Goal: Task Accomplishment & Management: Manage account settings

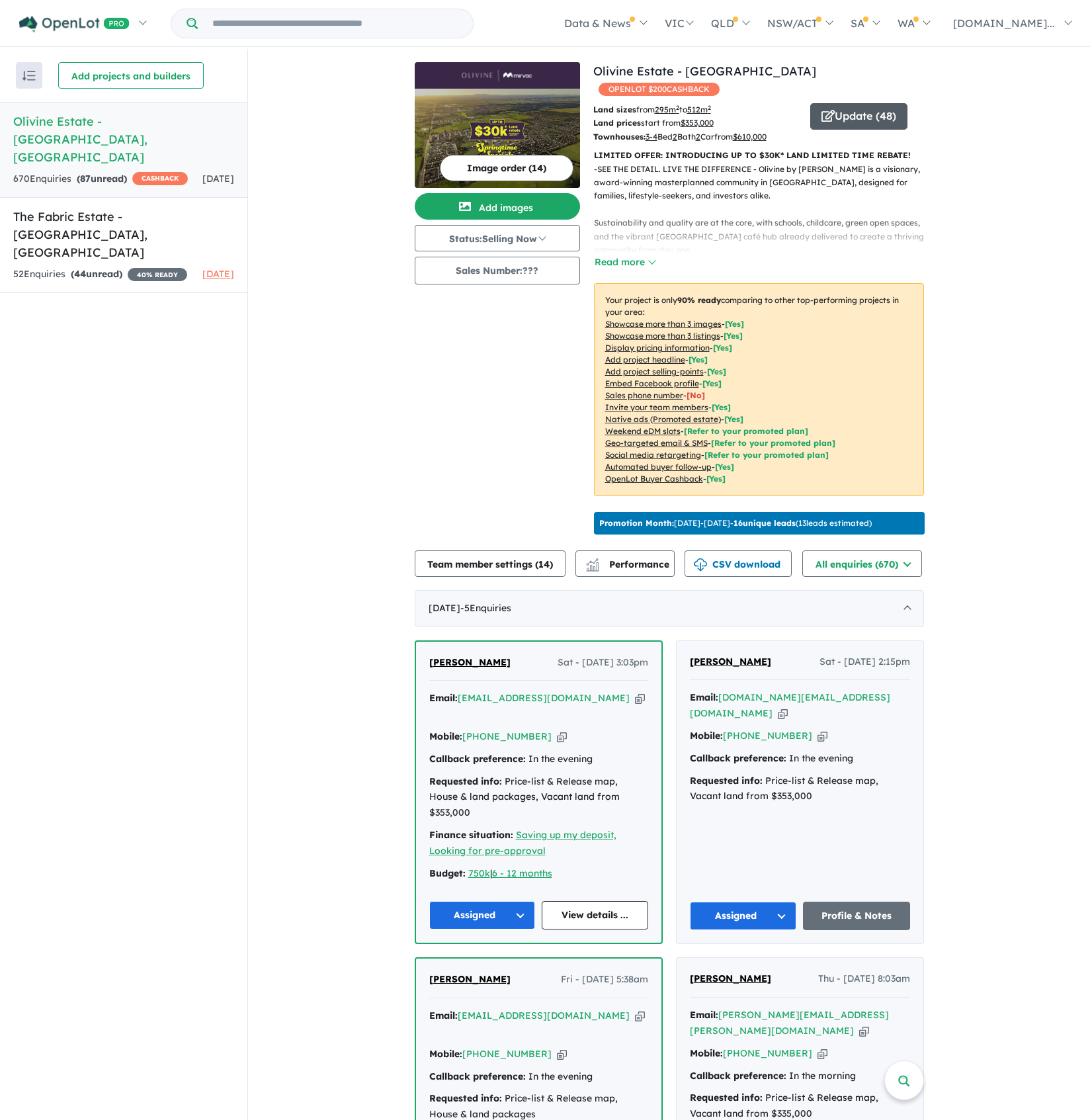
click at [875, 103] on button "Update ( 48 )" at bounding box center [859, 117] width 97 height 26
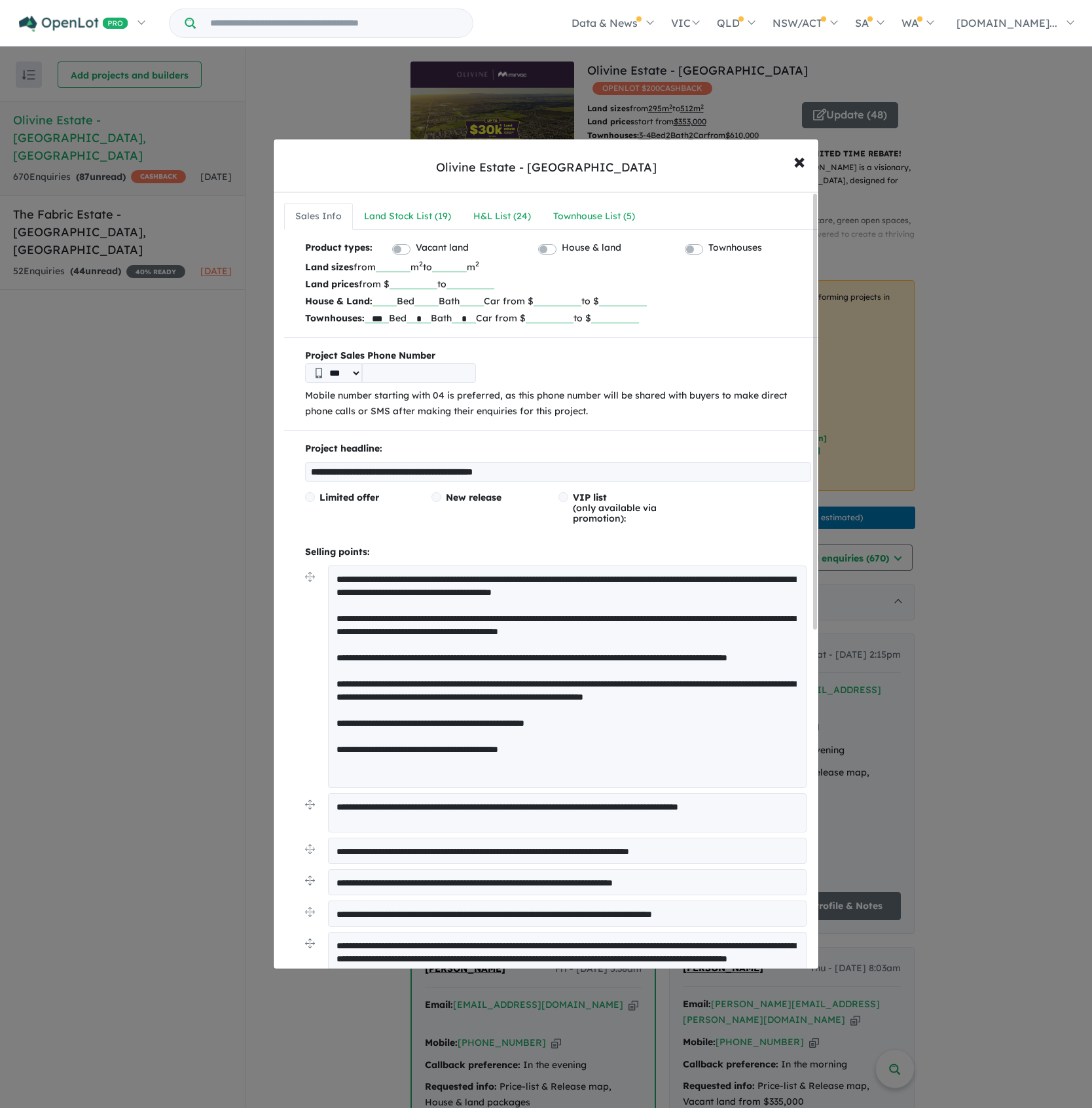
drag, startPoint x: 215, startPoint y: 317, endPoint x: 279, endPoint y: 284, distance: 72.0
click at [216, 316] on div "**********" at bounding box center [546, 554] width 1092 height 1108
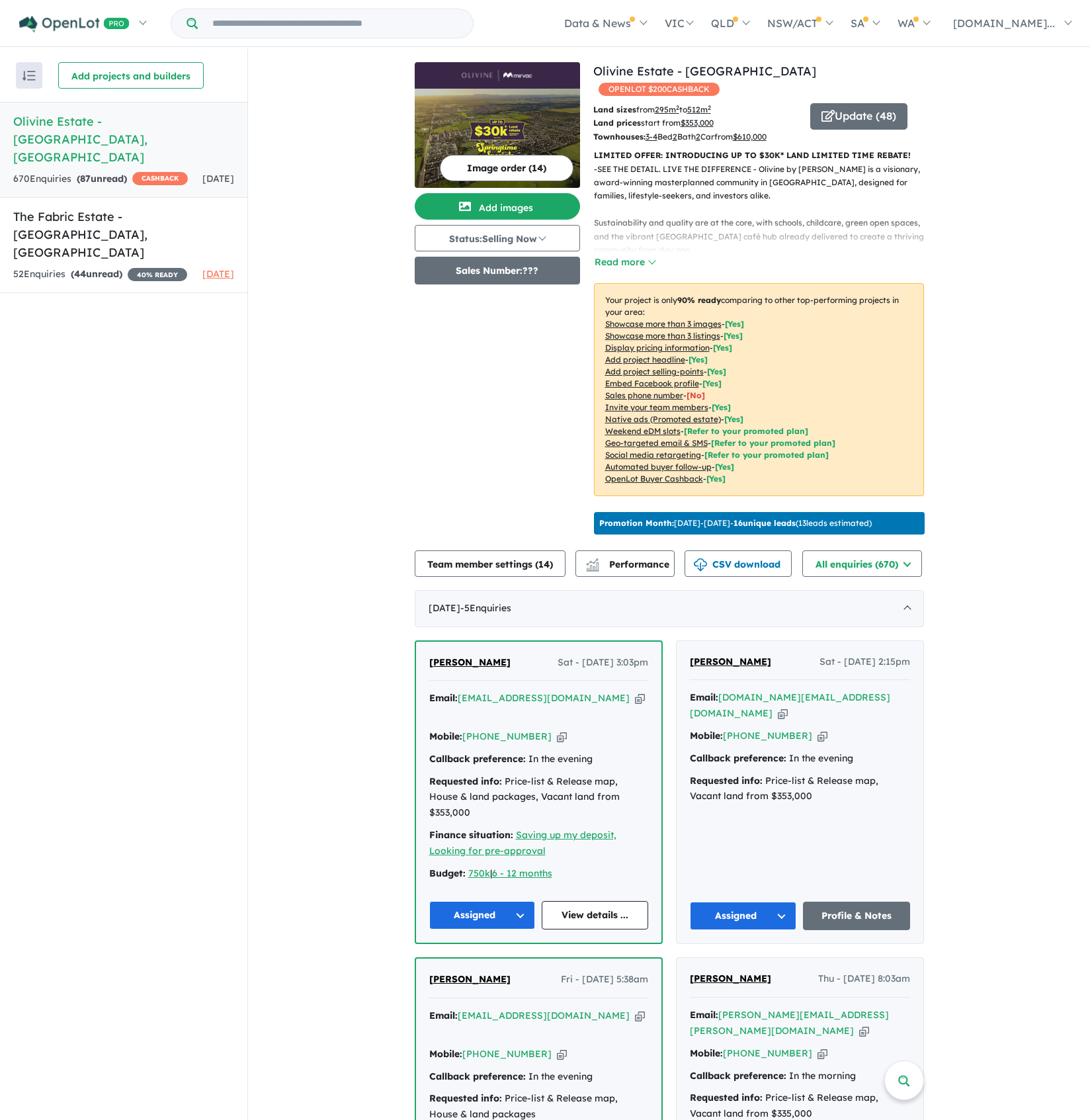
click at [467, 274] on button "Sales Number: ???" at bounding box center [497, 271] width 166 height 28
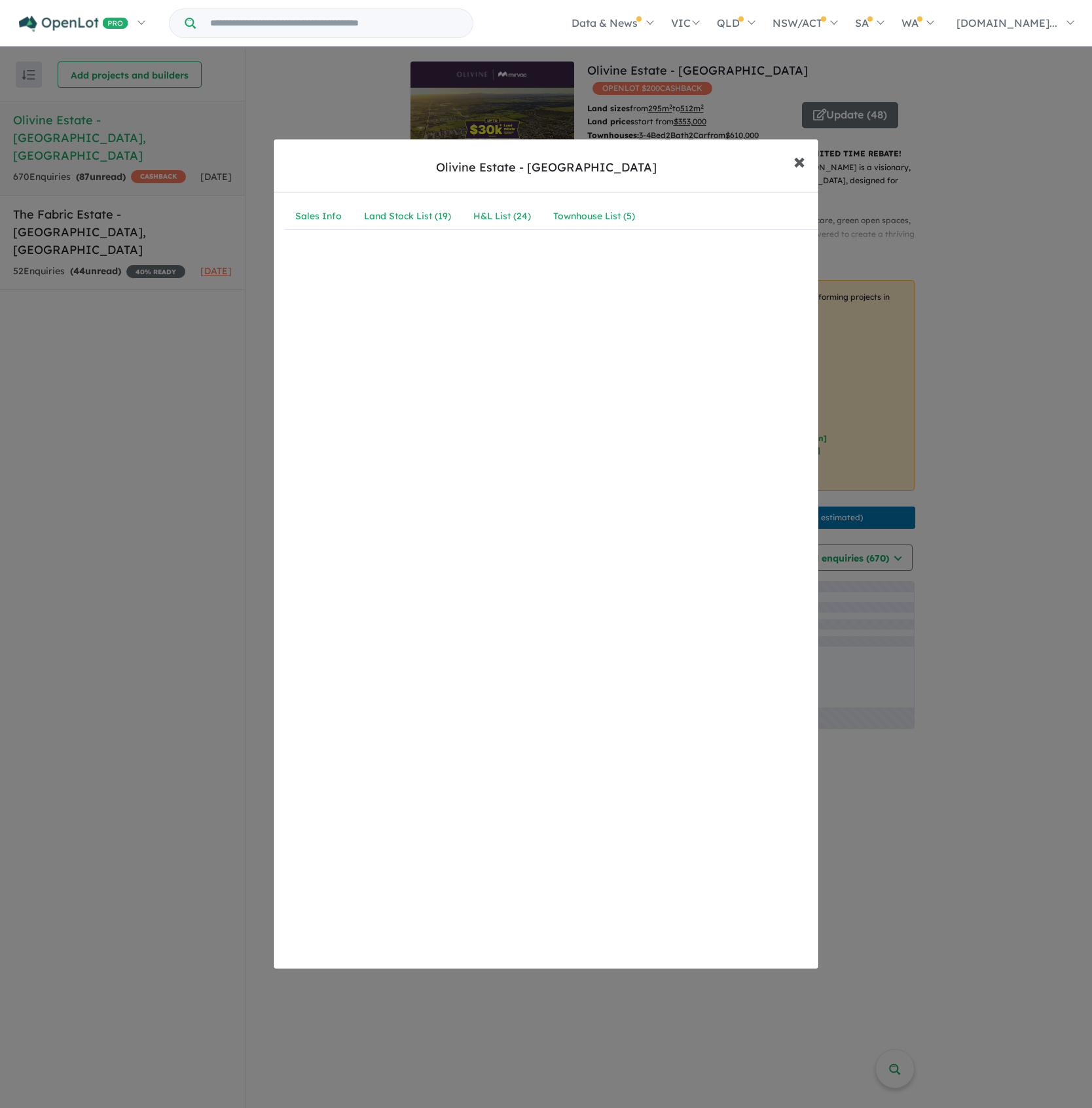
click at [806, 161] on button "× Close" at bounding box center [800, 161] width 38 height 35
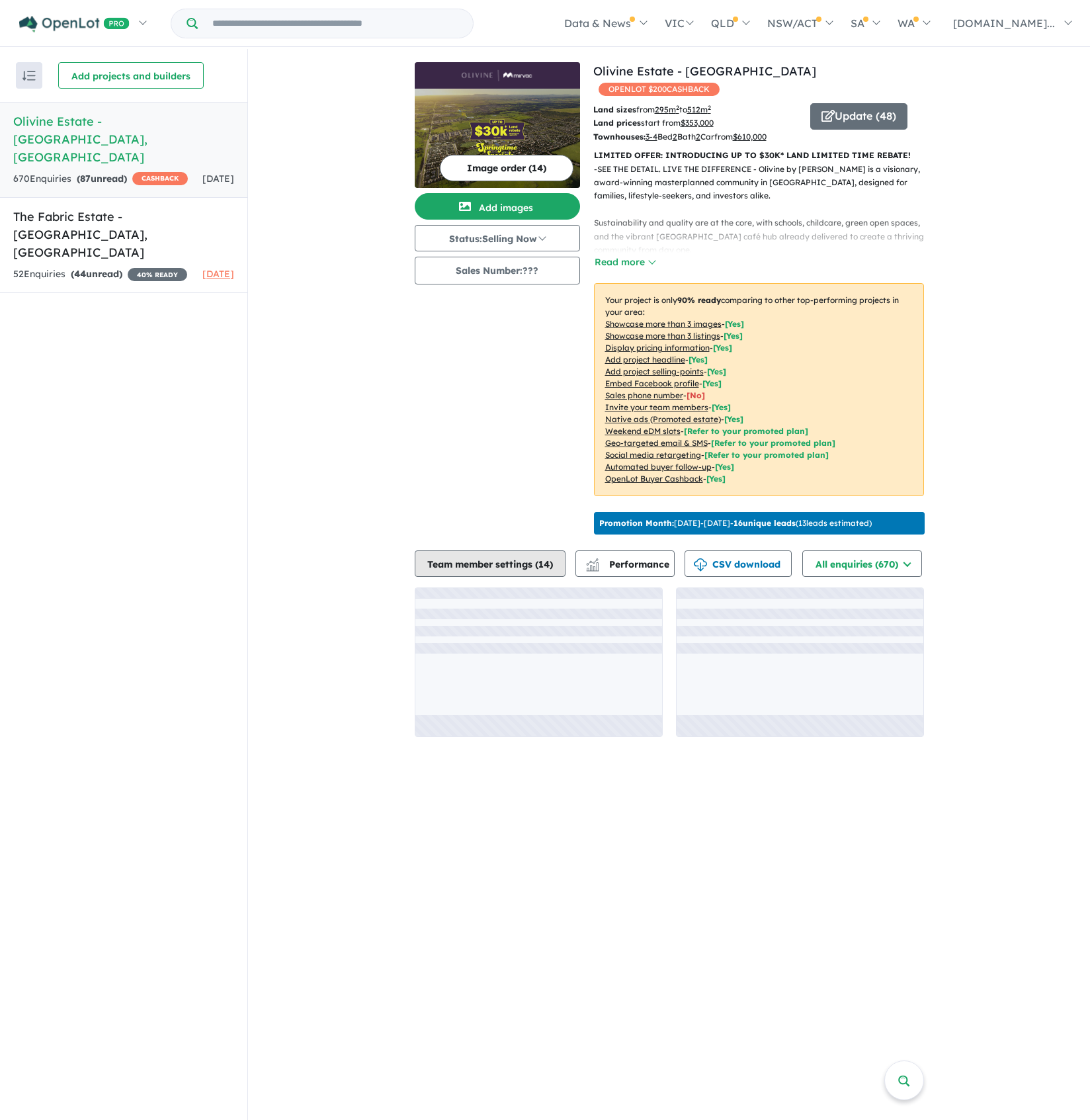
click at [487, 553] on button "Team member settings ( 14 )" at bounding box center [490, 564] width 151 height 26
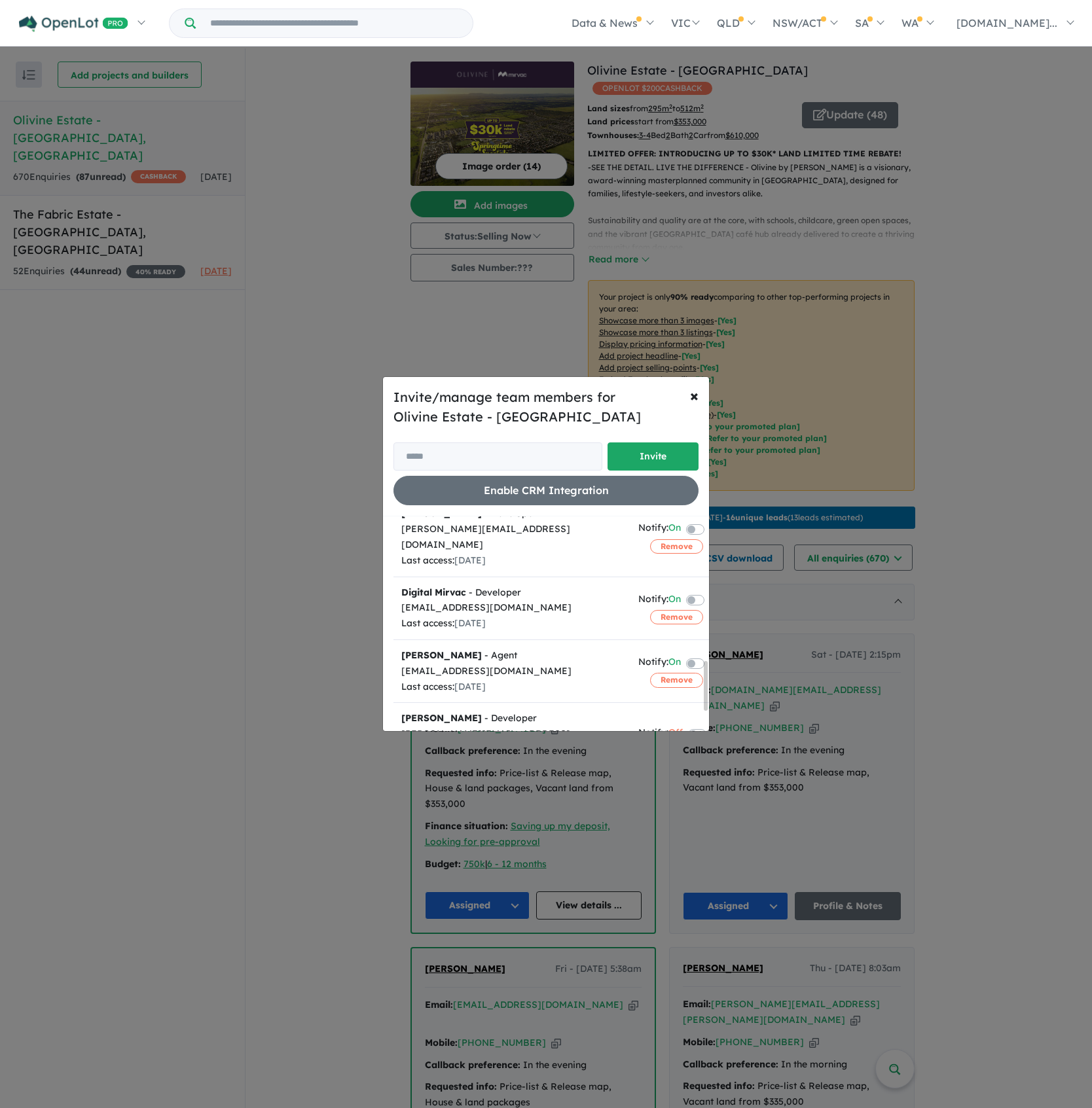
scroll to position [698, 0]
click at [660, 743] on button "Remove" at bounding box center [676, 750] width 53 height 14
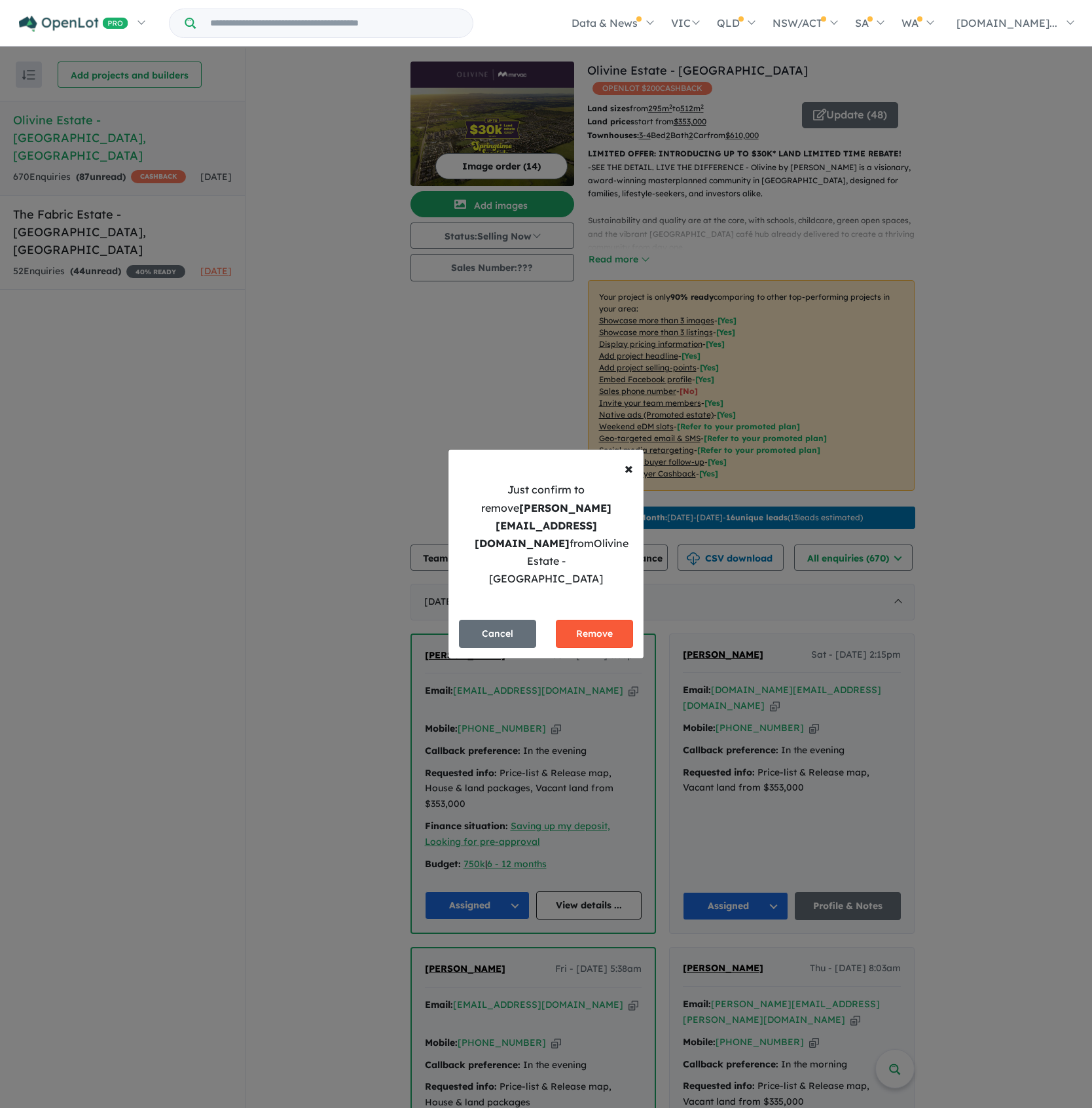
click at [579, 620] on button "Remove" at bounding box center [595, 634] width 77 height 28
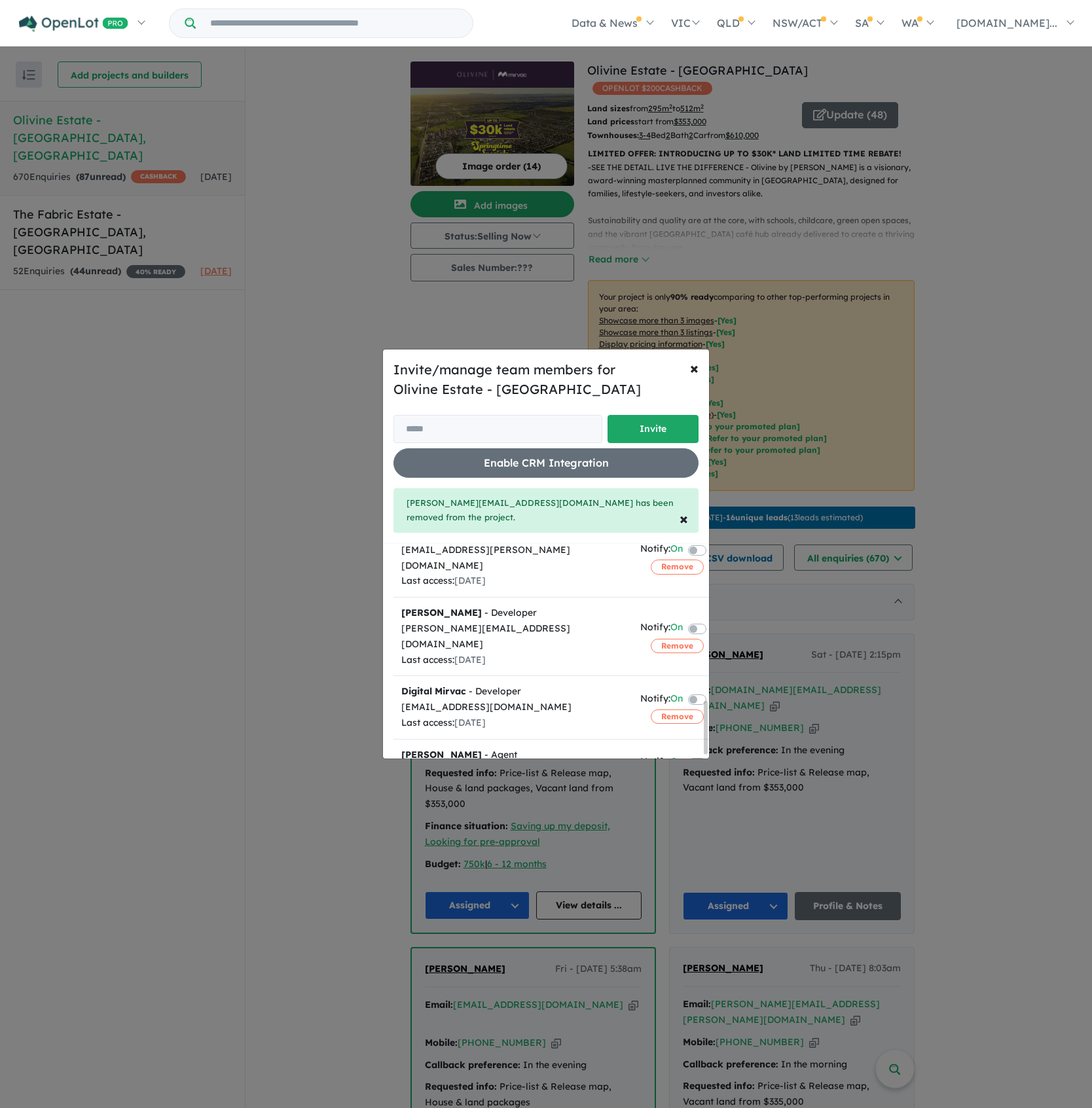
scroll to position [637, 0]
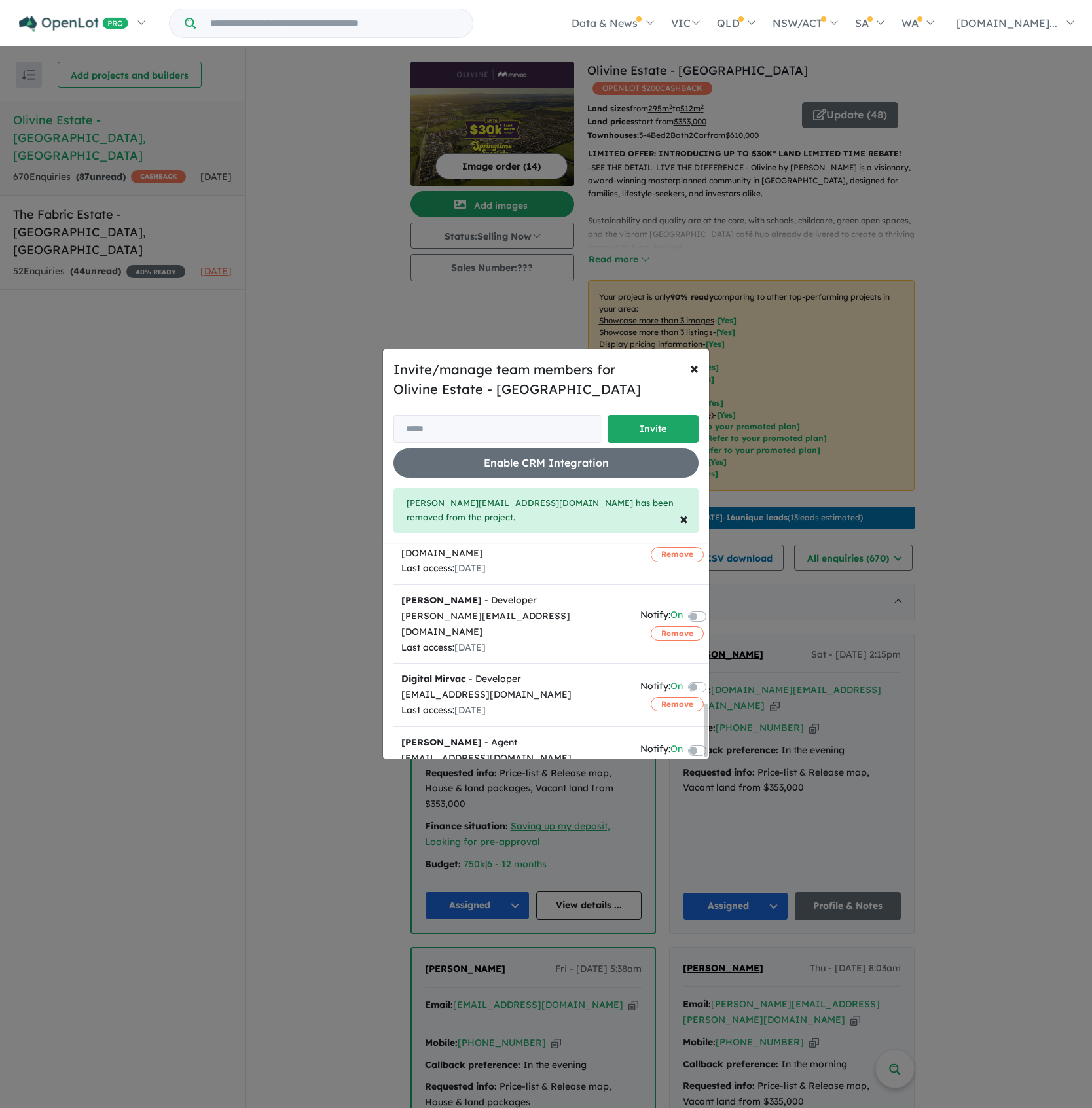
click at [672, 831] on button "Remove" at bounding box center [677, 839] width 53 height 14
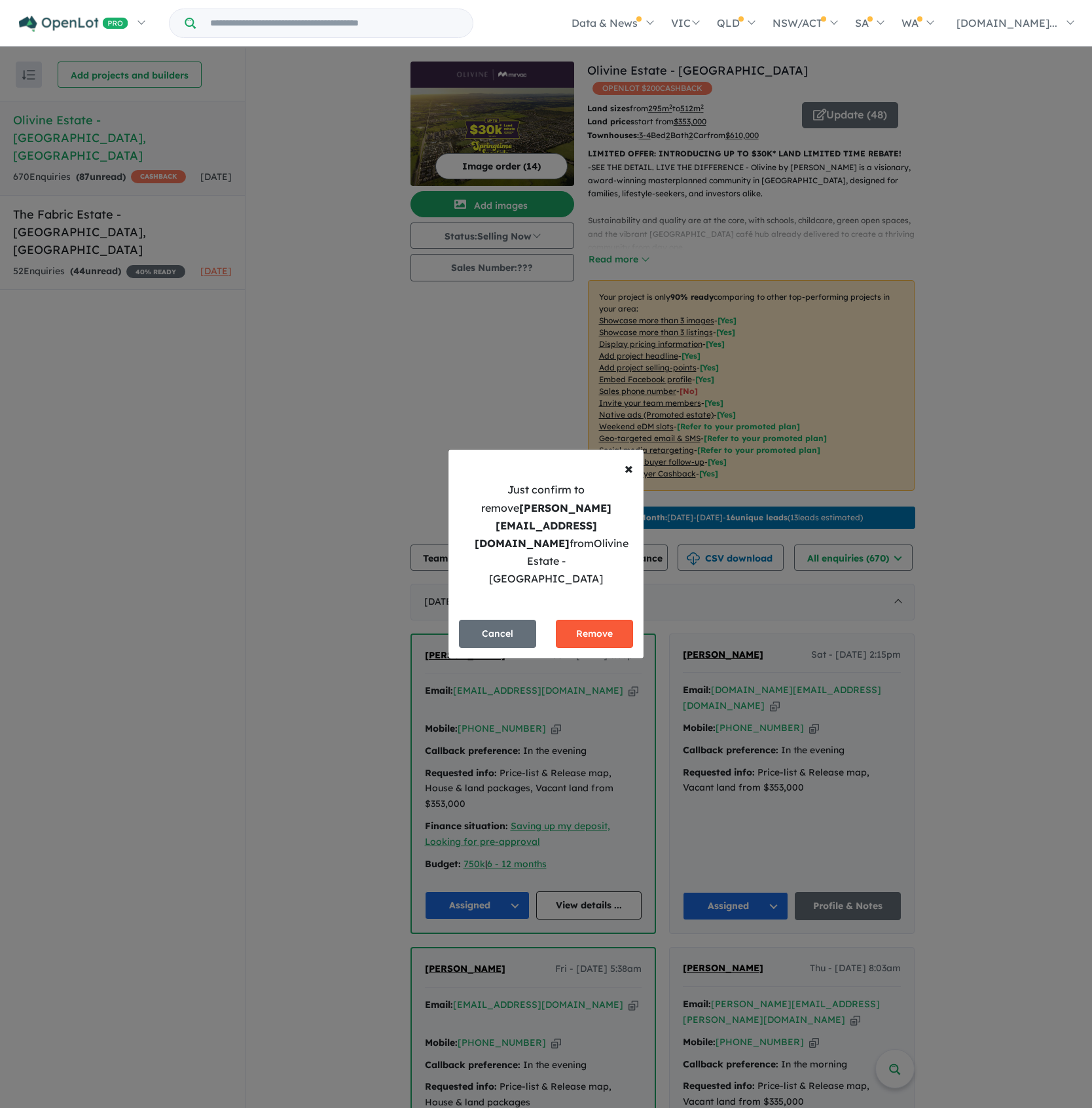
click at [579, 620] on button "Remove" at bounding box center [595, 634] width 77 height 28
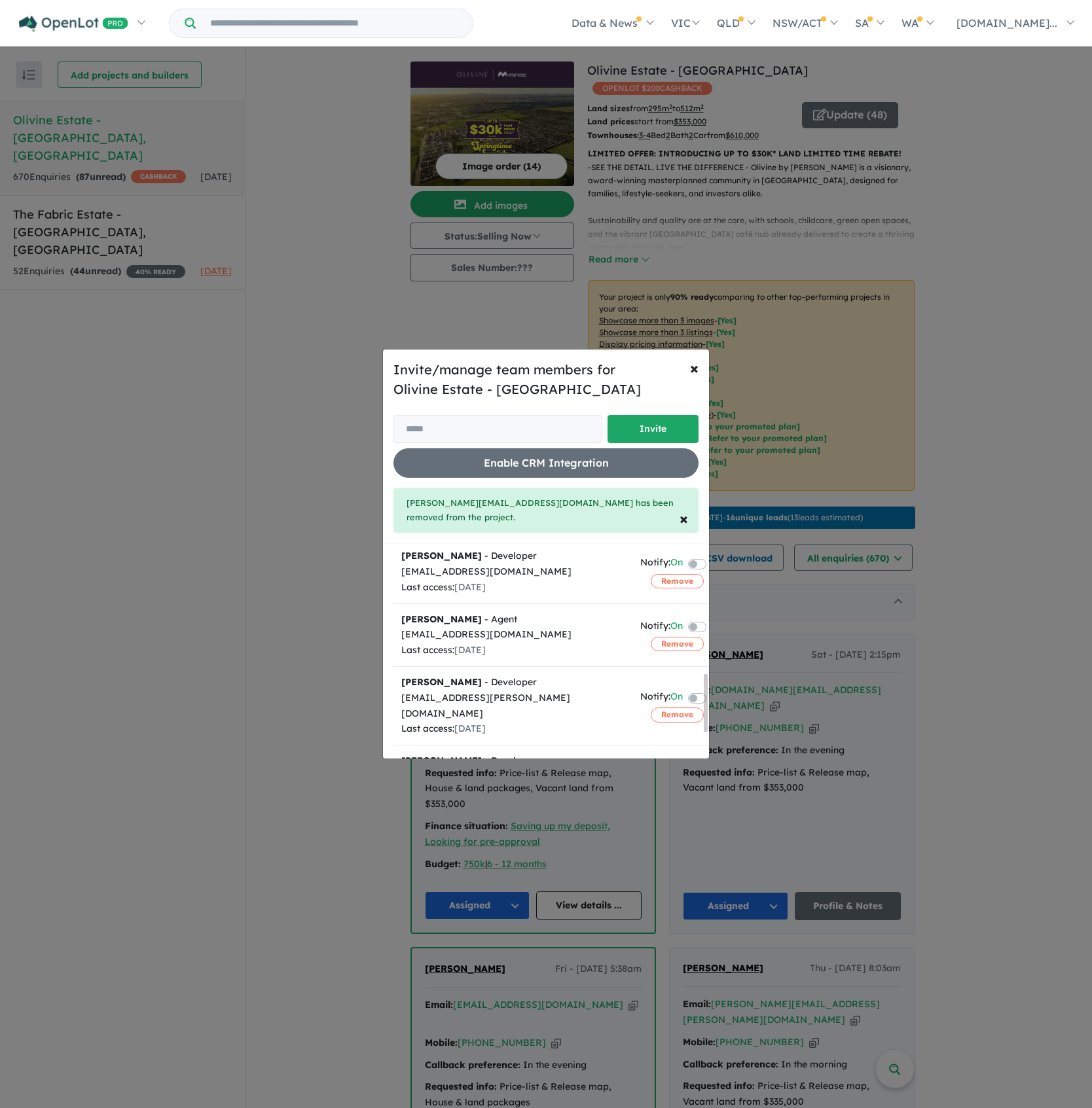
scroll to position [487, 0]
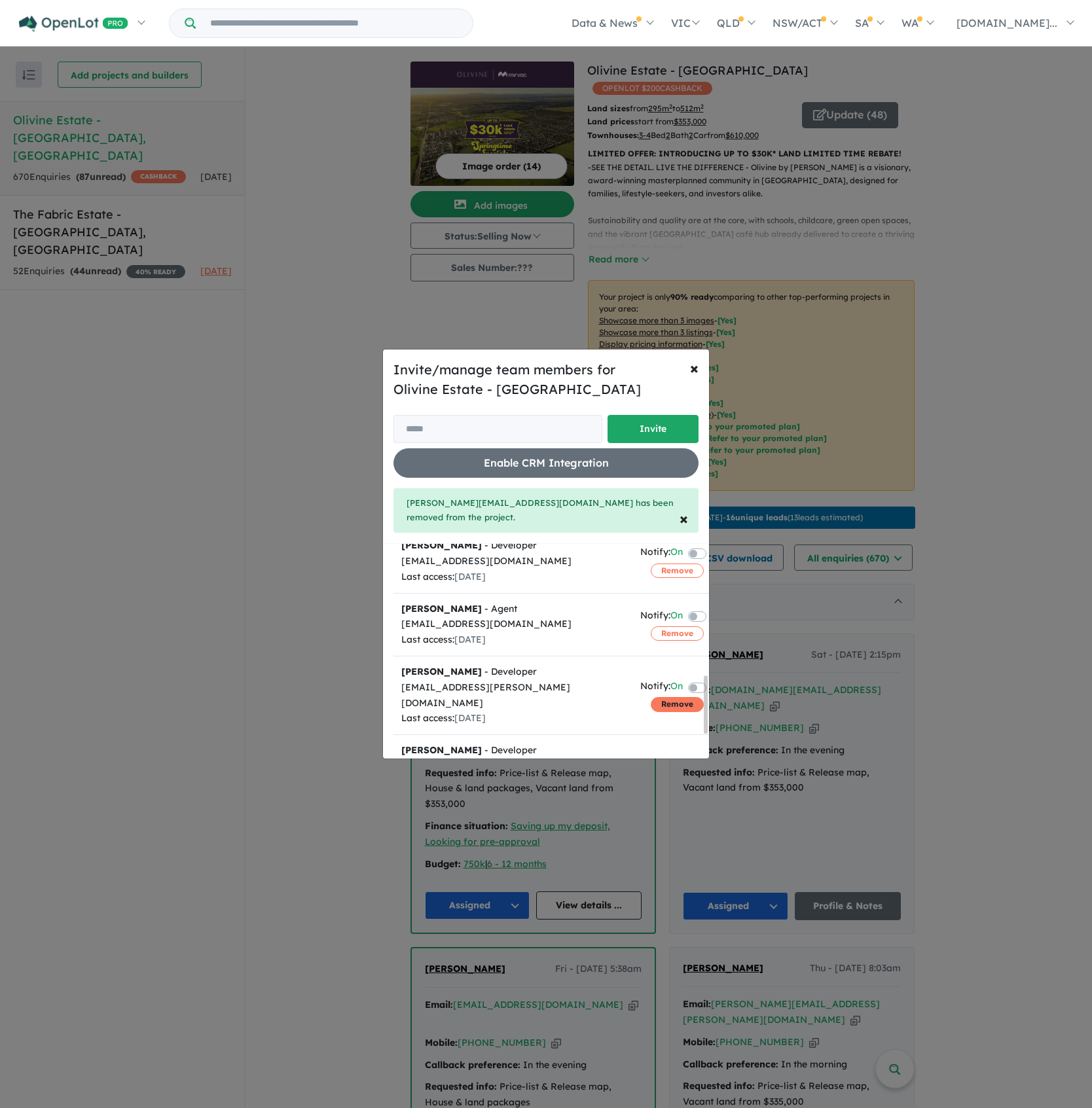
click at [653, 697] on button "Remove" at bounding box center [677, 704] width 53 height 14
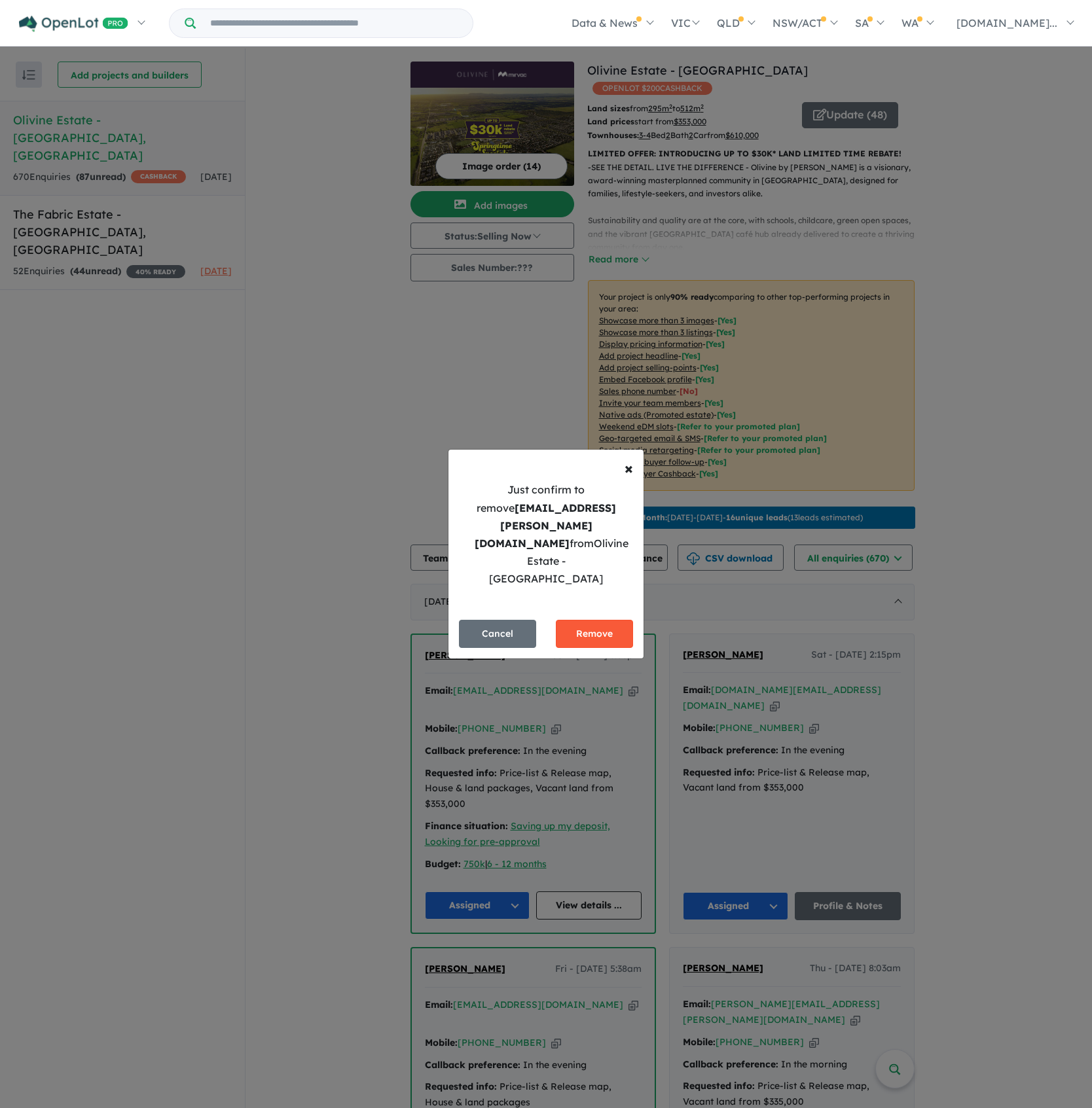
click at [608, 620] on button "Remove" at bounding box center [595, 634] width 77 height 28
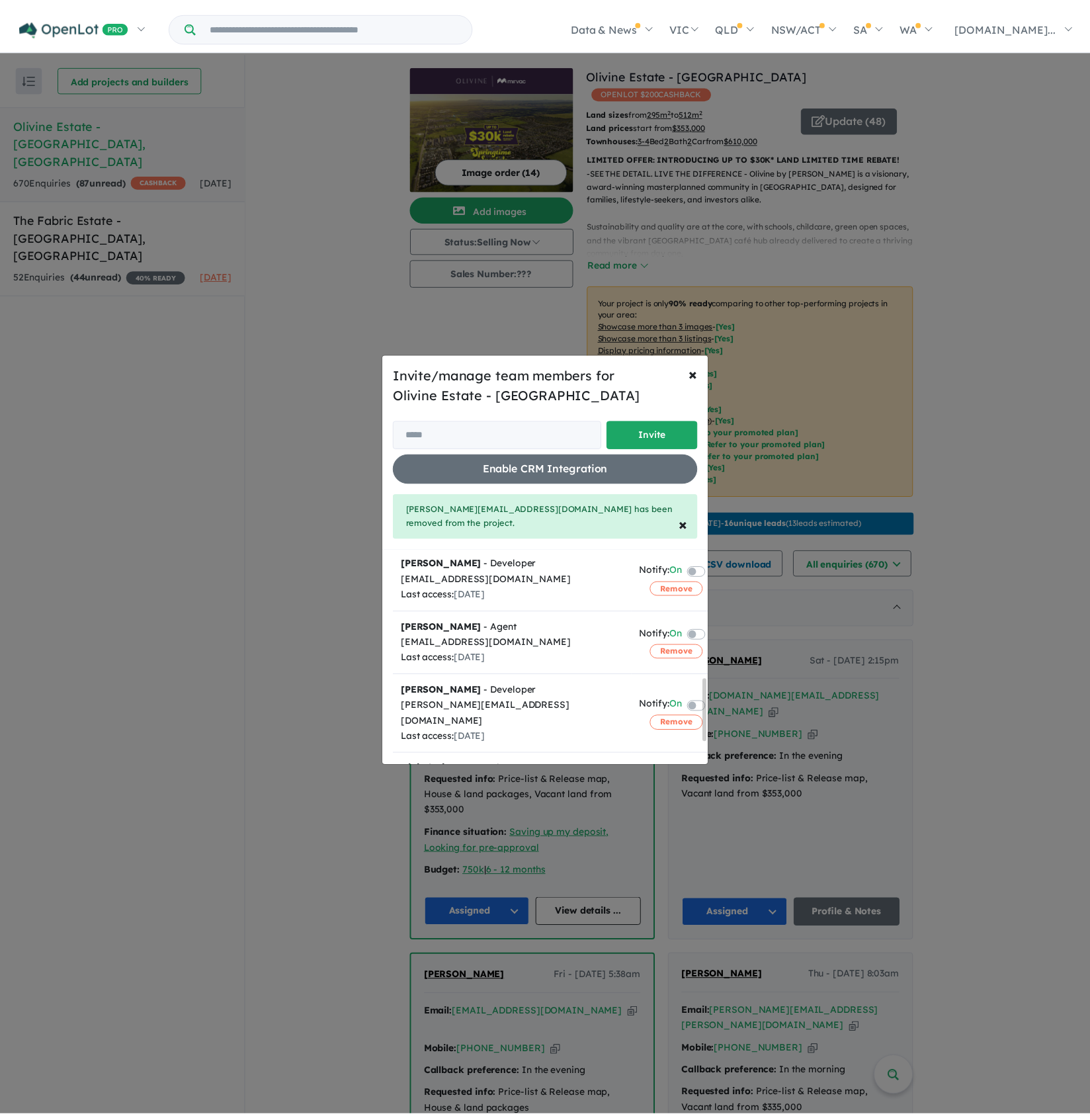
scroll to position [516, 0]
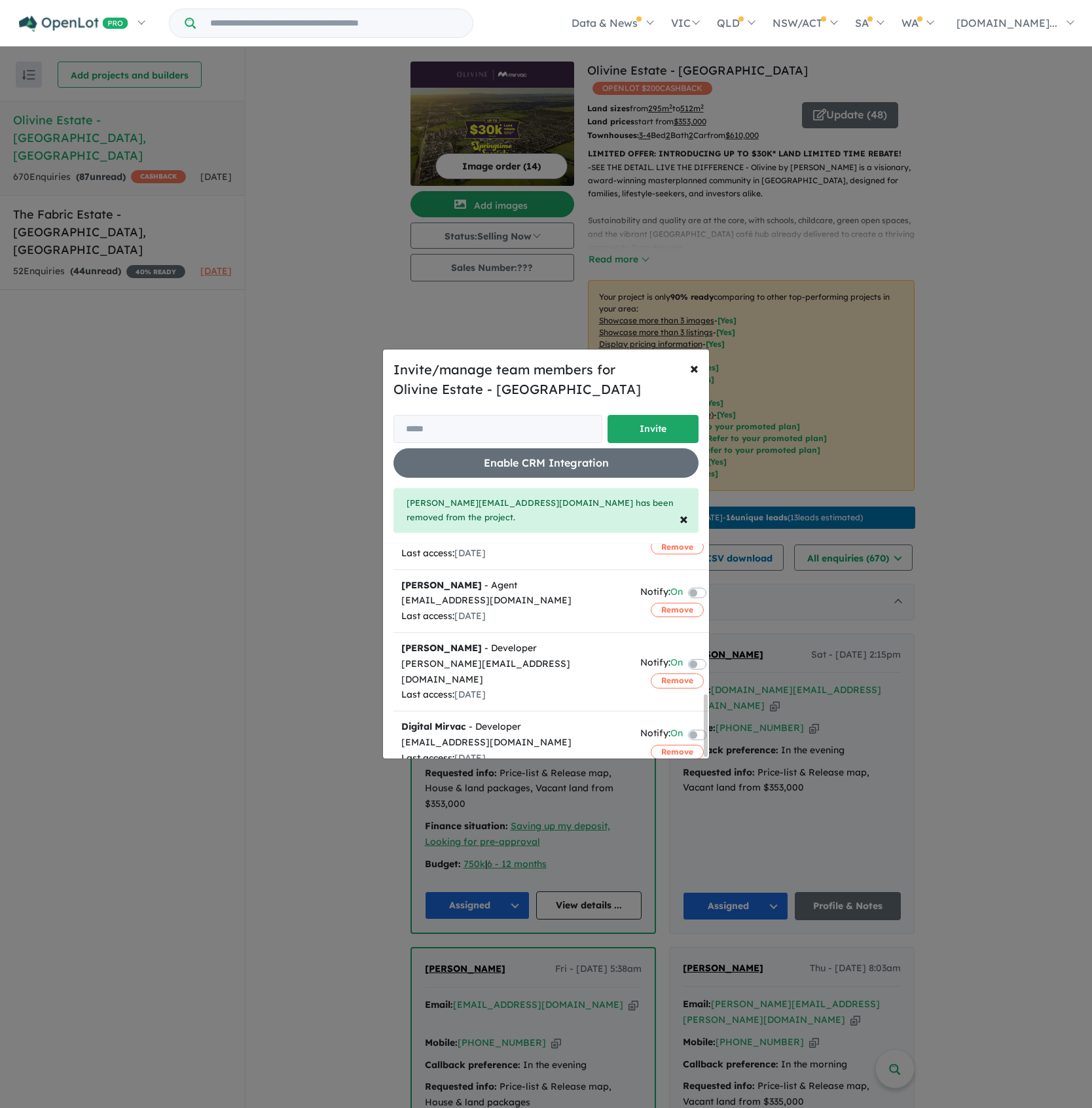
click at [271, 556] on div "Invite/manage team members for Olivine Estate - Donnybrook Invite Enable CRM In…" at bounding box center [546, 554] width 1092 height 1108
